Goal: Navigation & Orientation: Find specific page/section

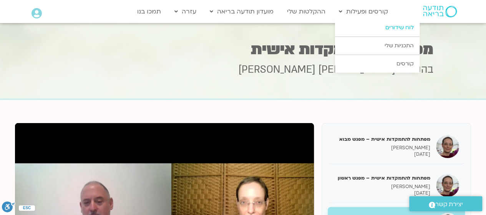
click at [393, 26] on link "לוח שידורים" at bounding box center [377, 28] width 85 height 18
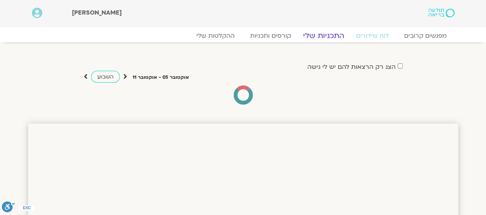
click at [337, 36] on link "התכניות שלי" at bounding box center [324, 35] width 60 height 9
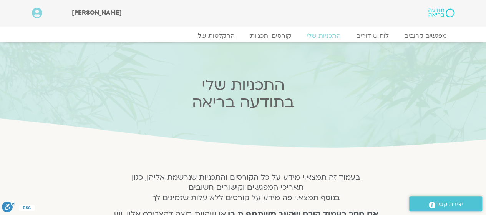
scroll to position [151, 0]
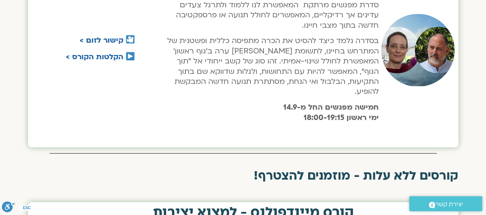
scroll to position [369, 0]
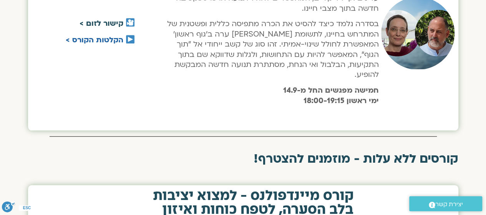
click at [111, 18] on link "קישור לזום >" at bounding box center [102, 23] width 44 height 10
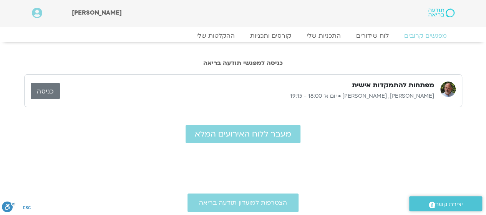
click at [56, 90] on link "כניסה" at bounding box center [45, 91] width 29 height 17
